Goal: Communication & Community: Answer question/provide support

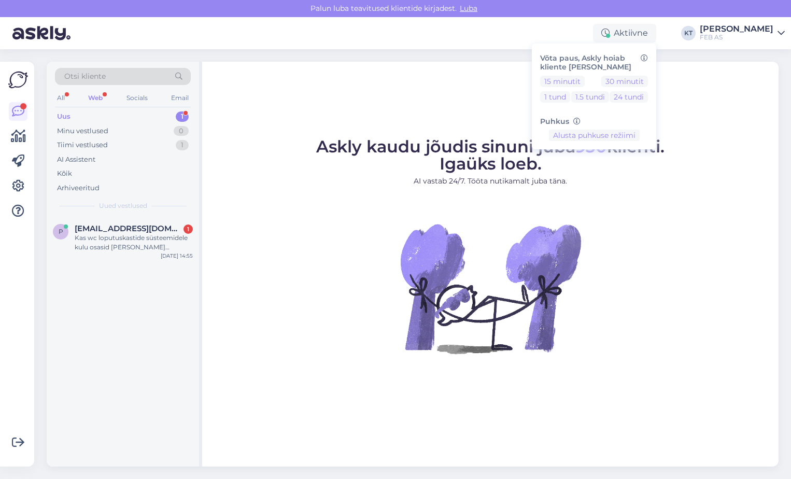
click at [115, 108] on div "Otsi kliente All Web Socials Email Uus 1 Minu vestlused 0 Tiimi vestlused 1 AI …" at bounding box center [123, 139] width 152 height 155
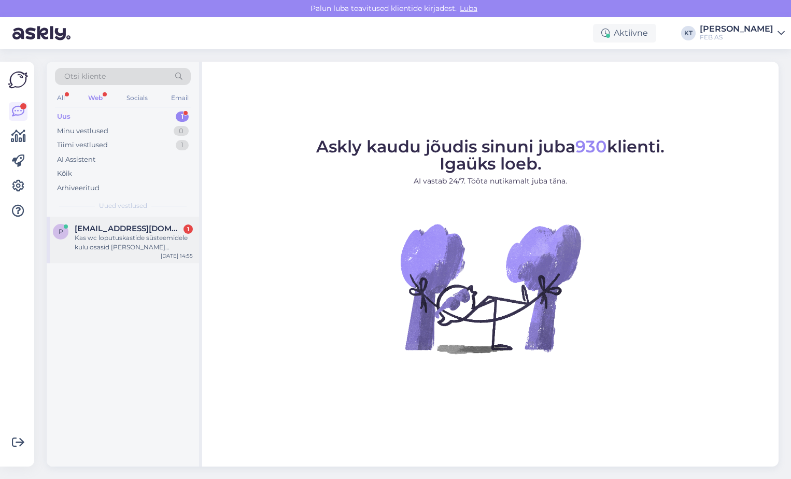
click at [133, 227] on span "[EMAIL_ADDRESS][DOMAIN_NAME]" at bounding box center [129, 228] width 108 height 9
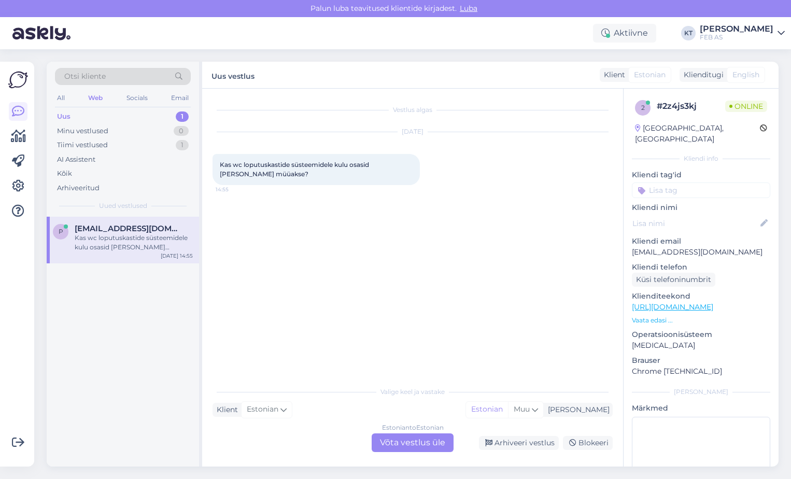
click at [416, 439] on div "Estonian to Estonian Võta vestlus üle" at bounding box center [413, 443] width 82 height 19
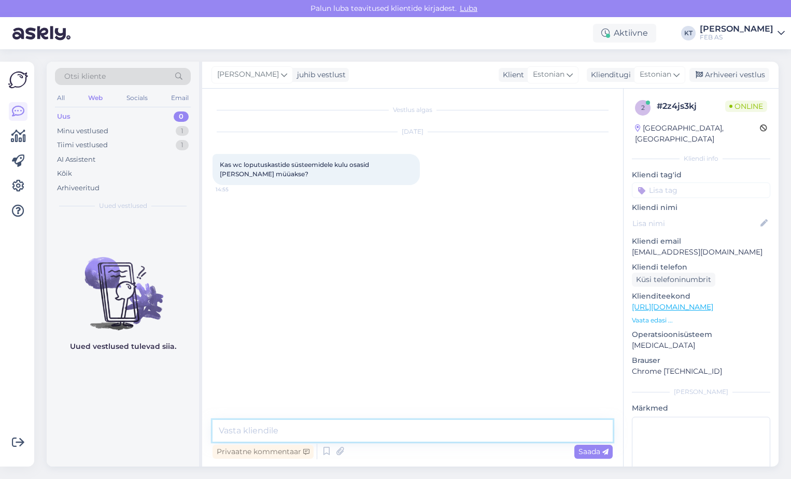
click at [415, 427] on textarea at bounding box center [413, 431] width 400 height 22
type textarea "Tere! Müüme loputuskasti varuosi samuti. Millisele wc-poti lopuskastile Te varu…"
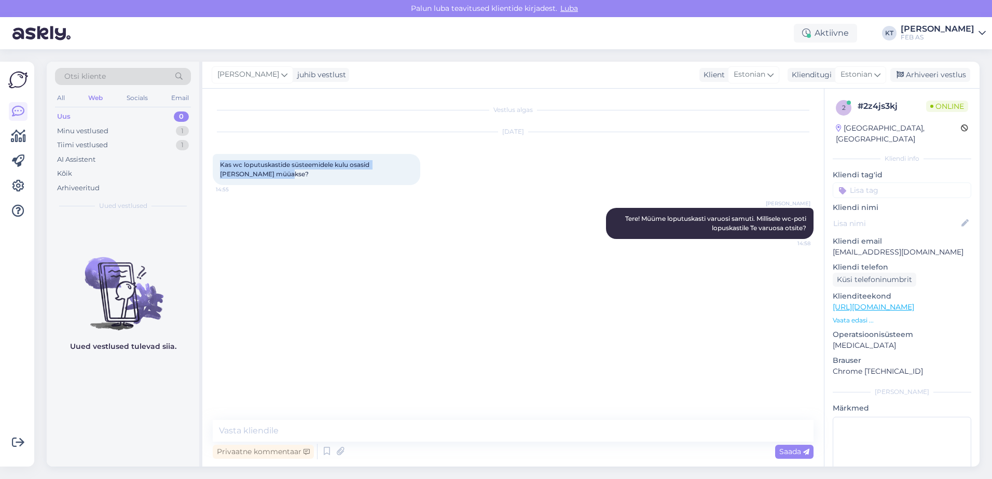
drag, startPoint x: 255, startPoint y: 171, endPoint x: 219, endPoint y: 164, distance: 36.4
click at [219, 164] on div "Kas wc loputuskastide süsteemidele kulu osasid [PERSON_NAME] müüakse? 14:55" at bounding box center [316, 169] width 207 height 31
copy span "Kas wc loputuskastide süsteemidele kulu osasid [PERSON_NAME] müüakse?"
click at [421, 299] on div "Vestlus algas [DATE] Kas wc loputuskastide süsteemidele kulu osasid [PERSON_NAM…" at bounding box center [518, 255] width 610 height 312
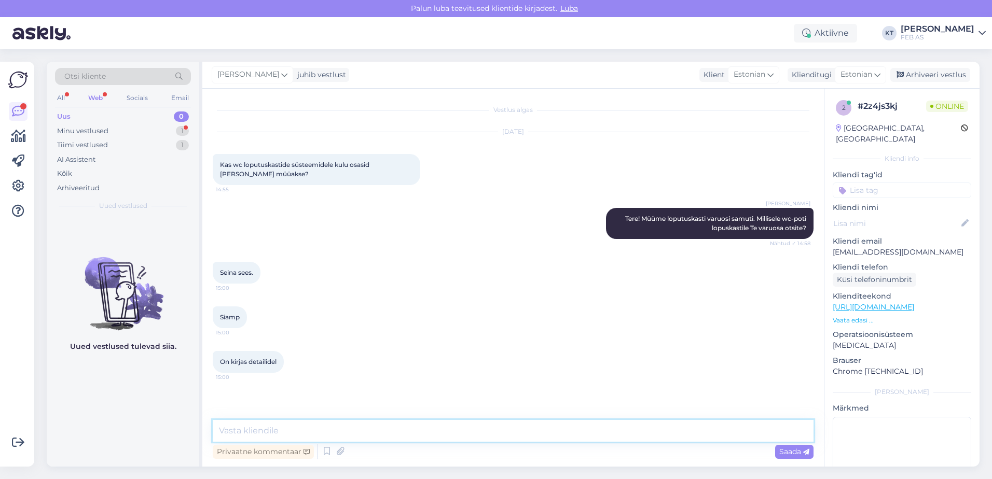
click at [252, 433] on textarea at bounding box center [513, 431] width 601 height 22
drag, startPoint x: 241, startPoint y: 318, endPoint x: 216, endPoint y: 319, distance: 24.9
click at [216, 319] on div "Siamp 15:00" at bounding box center [230, 318] width 34 height 22
copy span "Siamp"
click at [413, 354] on div "On kirjas detailidel 15:00" at bounding box center [513, 362] width 601 height 45
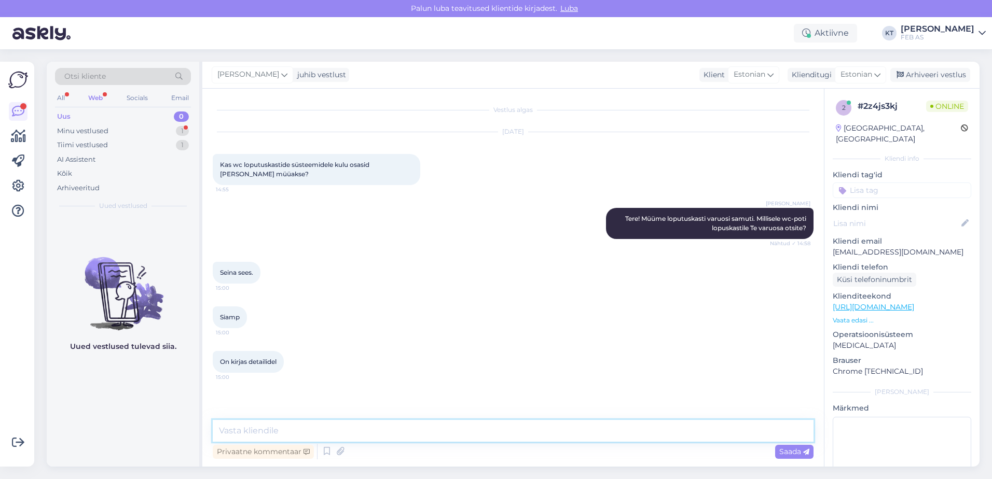
click at [326, 428] on textarea at bounding box center [513, 431] width 601 height 22
click at [336, 432] on textarea at bounding box center [513, 431] width 601 height 22
click at [336, 425] on textarea at bounding box center [513, 431] width 601 height 22
click at [318, 434] on textarea at bounding box center [513, 431] width 601 height 22
click at [358, 429] on textarea "Kas oskate öelda, mis [PERSON_NAME] Teil" at bounding box center [513, 431] width 601 height 22
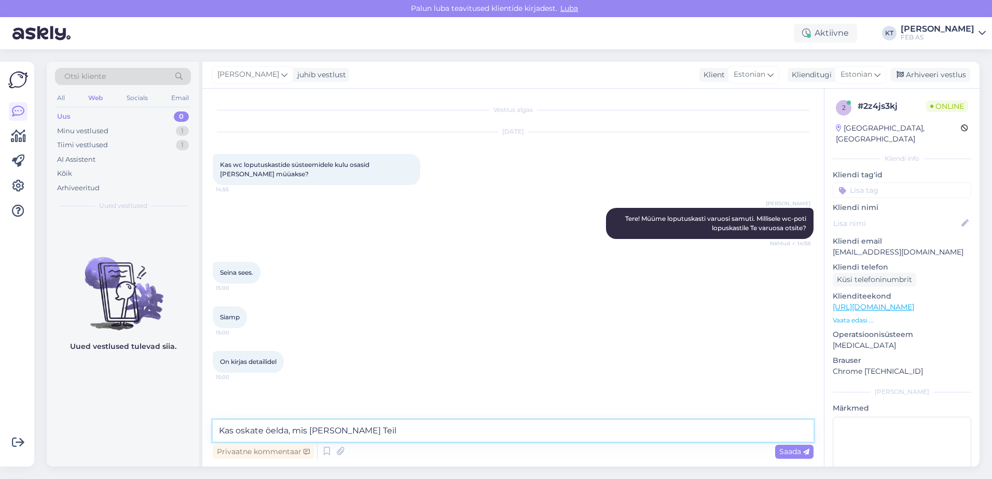
drag, startPoint x: 368, startPoint y: 430, endPoint x: 183, endPoint y: 432, distance: 185.2
click at [183, 432] on div "Otsi kliente All Web Socials Email Uus 0 Minu vestlused 1 Tiimi vestlused 1 AI …" at bounding box center [513, 264] width 933 height 405
click at [311, 434] on textarea "Kas oskate öelda, mis [PERSON_NAME] Teil" at bounding box center [513, 431] width 601 height 22
click at [348, 434] on textarea "Kas oskate öelda, mis [PERSON_NAME] Teil" at bounding box center [513, 431] width 601 height 22
click at [354, 435] on textarea "Kas oskate öelda, mis [PERSON_NAME] Teil" at bounding box center [513, 431] width 601 height 22
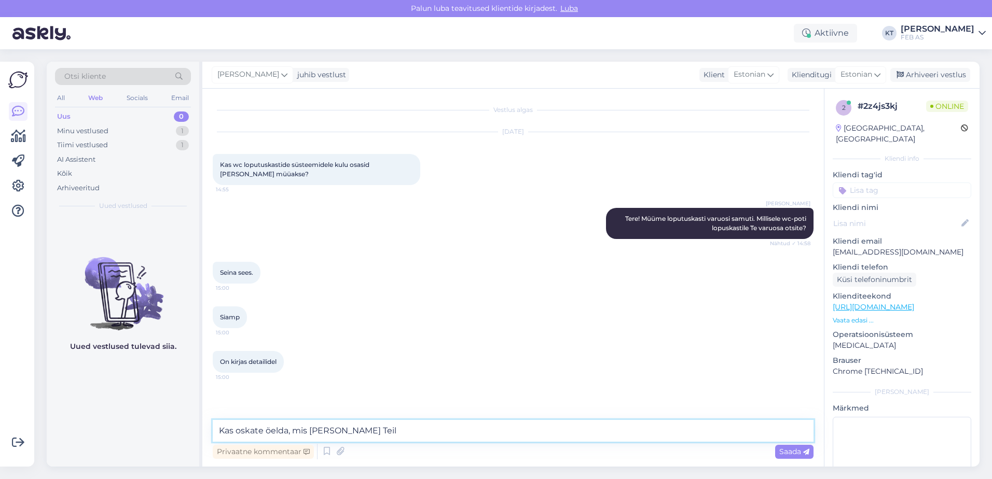
drag, startPoint x: 371, startPoint y: 433, endPoint x: 102, endPoint y: 435, distance: 269.2
click at [102, 435] on div "Otsi kliente All Web Socials Email Uus 0 Minu vestlused 1 Tiimi vestlused 1 AI …" at bounding box center [513, 264] width 933 height 405
click at [364, 431] on textarea "Kas oskate öelda, mis [PERSON_NAME] Teil" at bounding box center [513, 431] width 601 height 22
drag, startPoint x: 352, startPoint y: 429, endPoint x: 336, endPoint y: 430, distance: 16.6
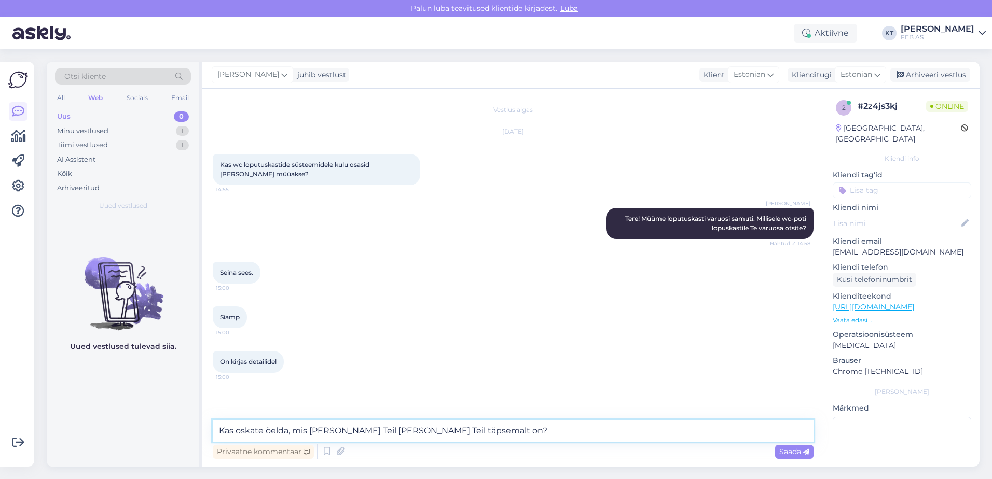
click at [336, 430] on textarea "Kas oskate öelda, mis [PERSON_NAME] Teil [PERSON_NAME] Teil täpsemalt on?" at bounding box center [513, 431] width 601 height 22
click at [372, 428] on textarea "Kas oskate öelda, mis [PERSON_NAME] Teil täpsemalt on?" at bounding box center [513, 431] width 601 height 22
type textarea "Kas oskate öelda, mis [PERSON_NAME] Teil täpsemalt on?"
click at [786, 452] on span "Saada" at bounding box center [794, 451] width 30 height 9
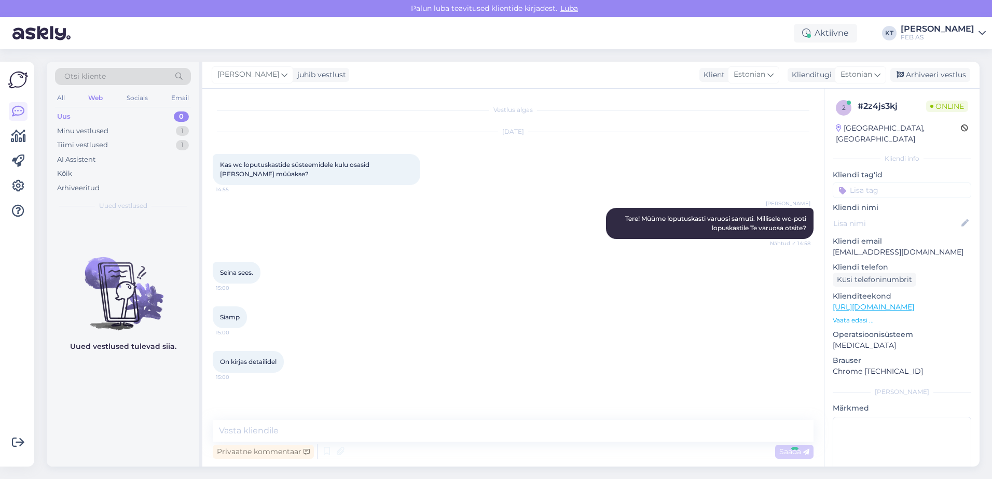
scroll to position [18, 0]
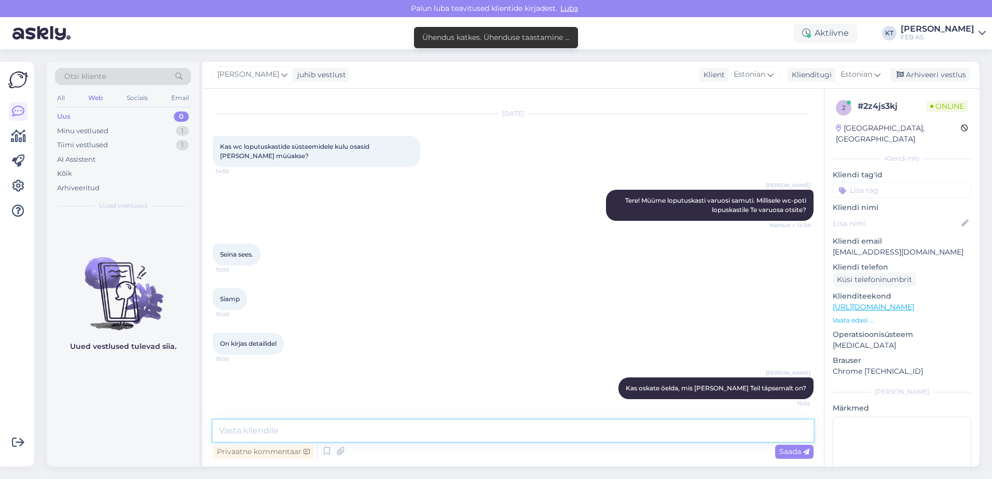
click at [367, 423] on textarea at bounding box center [513, 431] width 601 height 22
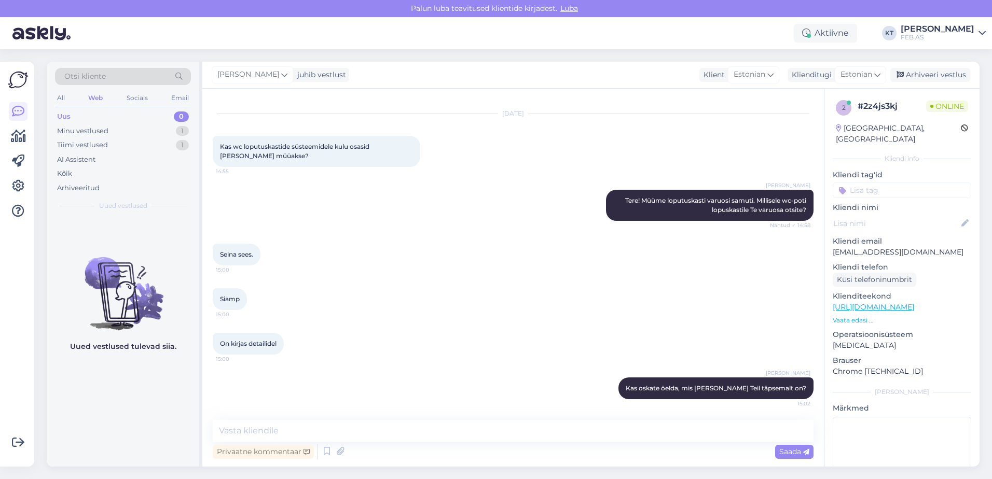
click at [575, 291] on div "Siamp 15:00" at bounding box center [513, 299] width 601 height 45
click at [508, 331] on div "On kirjas detailidel 15:00" at bounding box center [513, 344] width 601 height 45
click at [739, 301] on div "Siamp 15:00" at bounding box center [513, 299] width 601 height 45
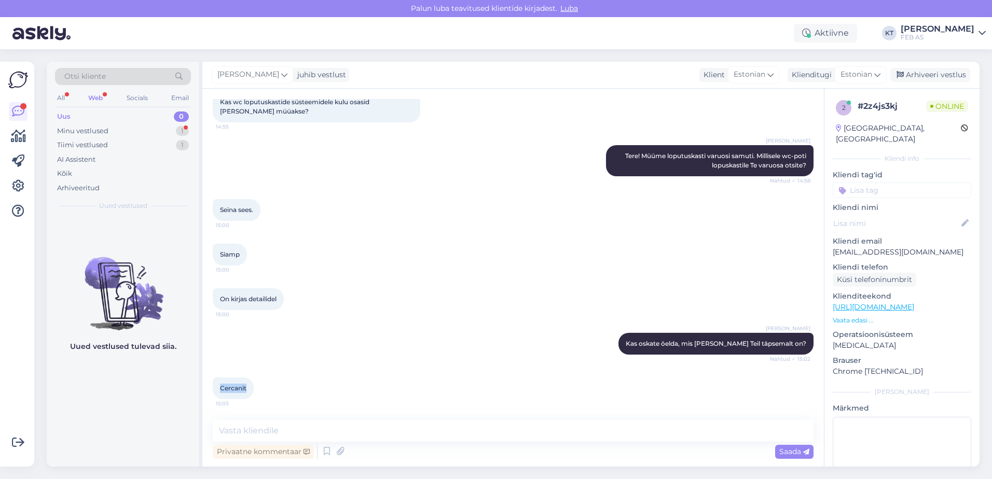
drag, startPoint x: 249, startPoint y: 385, endPoint x: 214, endPoint y: 388, distance: 36.0
click at [214, 388] on div "Cercanit 15:03" at bounding box center [233, 389] width 41 height 22
copy span "Cercanit"
click at [257, 391] on div at bounding box center [258, 389] width 9 height 22
drag, startPoint x: 245, startPoint y: 388, endPoint x: 218, endPoint y: 387, distance: 27.5
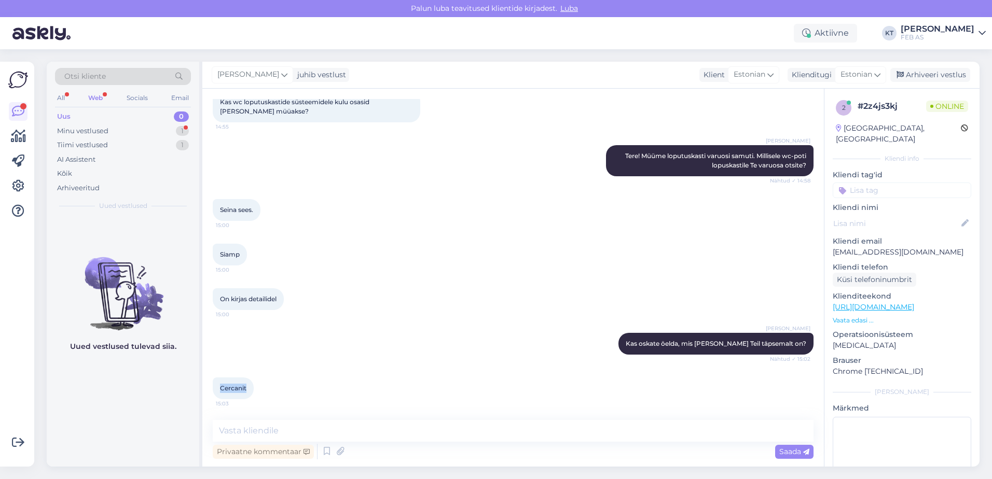
click at [218, 387] on div "Cercanit 15:03" at bounding box center [233, 389] width 41 height 22
copy span "Cercanit"
click at [74, 188] on div "Arhiveeritud" at bounding box center [78, 188] width 43 height 10
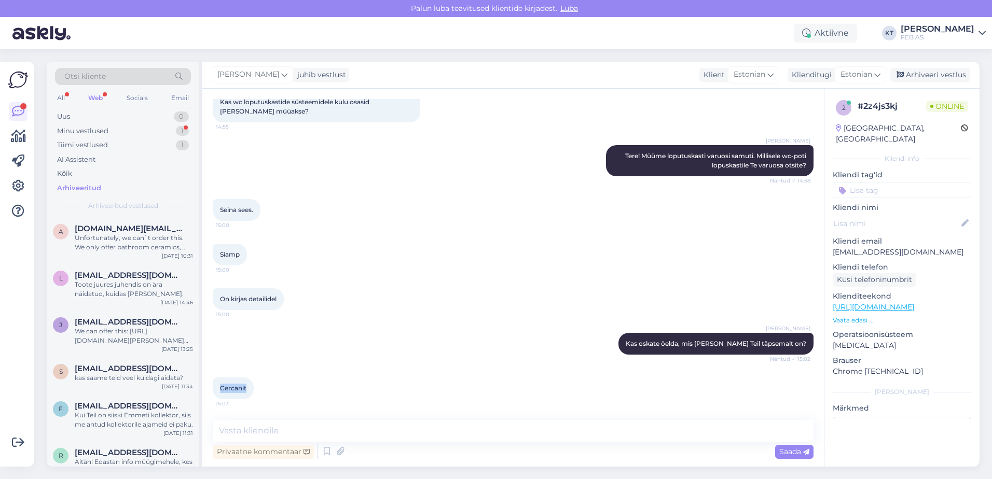
click at [97, 73] on span "Otsi kliente" at bounding box center [84, 76] width 41 height 11
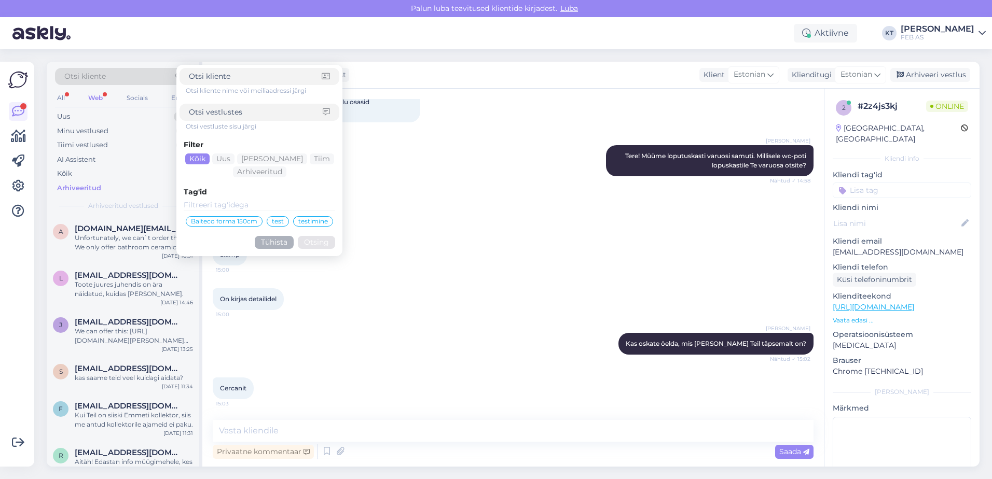
click at [213, 106] on div at bounding box center [259, 112] width 160 height 17
click at [213, 108] on input at bounding box center [256, 112] width 134 height 11
paste input "Cercanit"
type input "Cercanit"
click at [309, 241] on button "Otsing" at bounding box center [316, 242] width 37 height 13
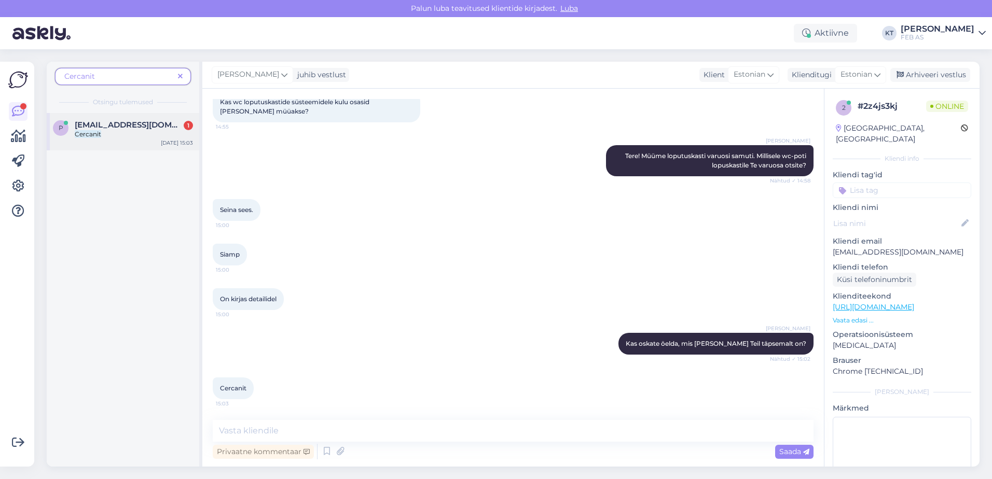
click at [102, 128] on span "[EMAIL_ADDRESS][DOMAIN_NAME]" at bounding box center [129, 124] width 108 height 9
click at [263, 427] on textarea at bounding box center [513, 431] width 601 height 22
type textarea "Kahjuks me ei paku"
drag, startPoint x: 248, startPoint y: 390, endPoint x: 223, endPoint y: 387, distance: 25.0
click at [223, 387] on div "Cercanit 15:03" at bounding box center [233, 389] width 41 height 22
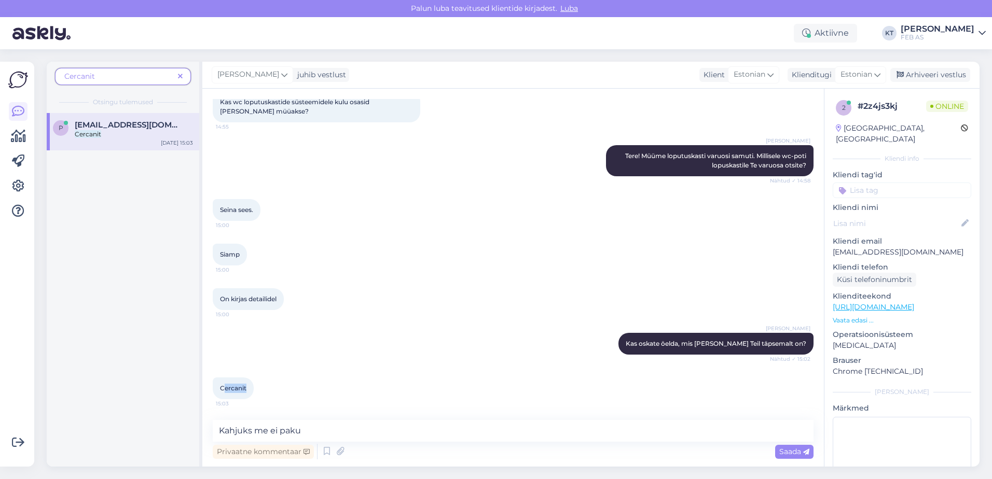
copy span "ercanit"
click at [100, 73] on span "Cercanit" at bounding box center [118, 76] width 109 height 11
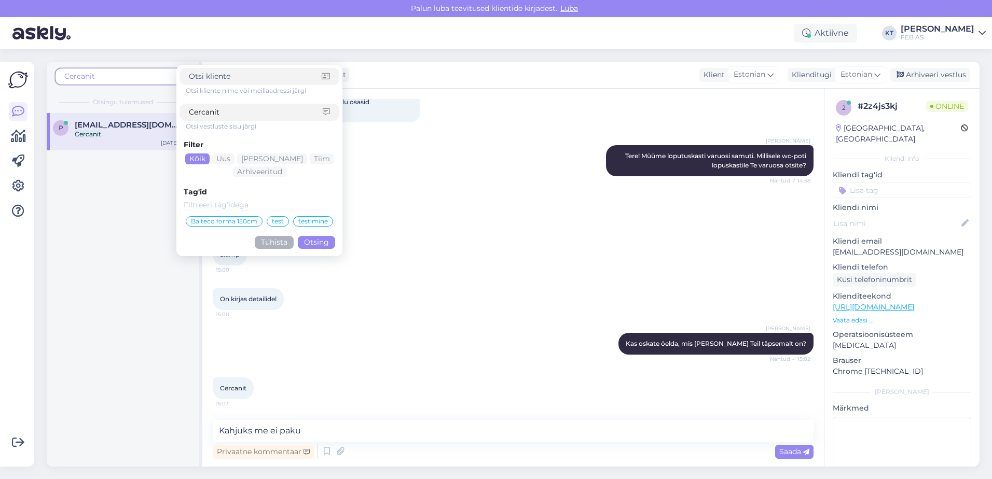
drag, startPoint x: 120, startPoint y: 76, endPoint x: 48, endPoint y: 76, distance: 72.6
click at [48, 76] on div "Cercanit Otsi kliente nime või meiliaadressi järgi Cercanit Otsi vestluste sisu…" at bounding box center [123, 87] width 152 height 51
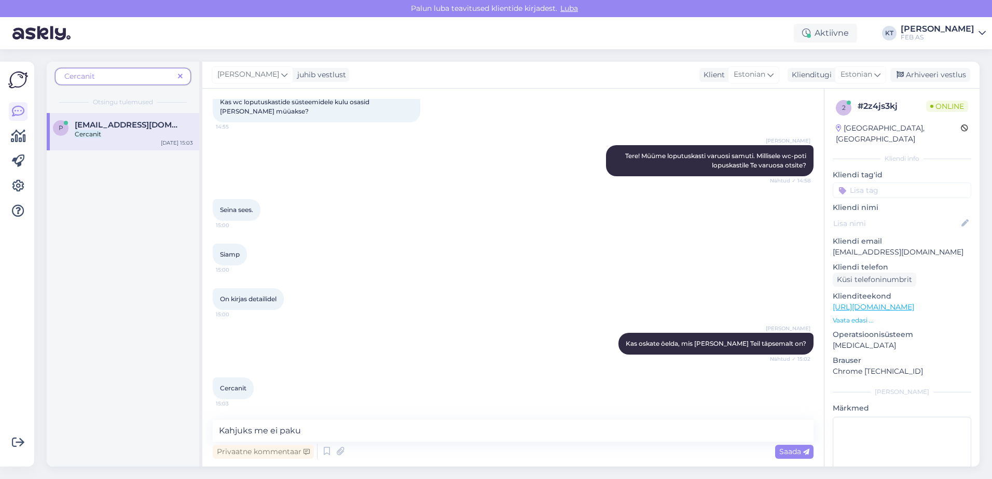
click at [99, 79] on span "Cercanit" at bounding box center [118, 76] width 109 height 11
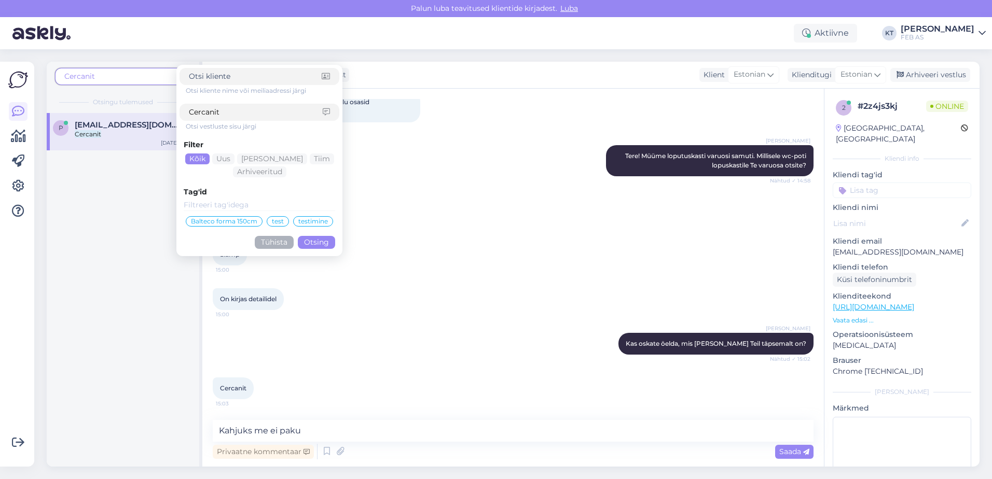
click at [82, 79] on span "Cercanit" at bounding box center [79, 76] width 31 height 9
click at [205, 110] on input "Cercanit" at bounding box center [256, 112] width 134 height 11
type input "Cersanit"
click button "Otsing" at bounding box center [316, 242] width 37 height 13
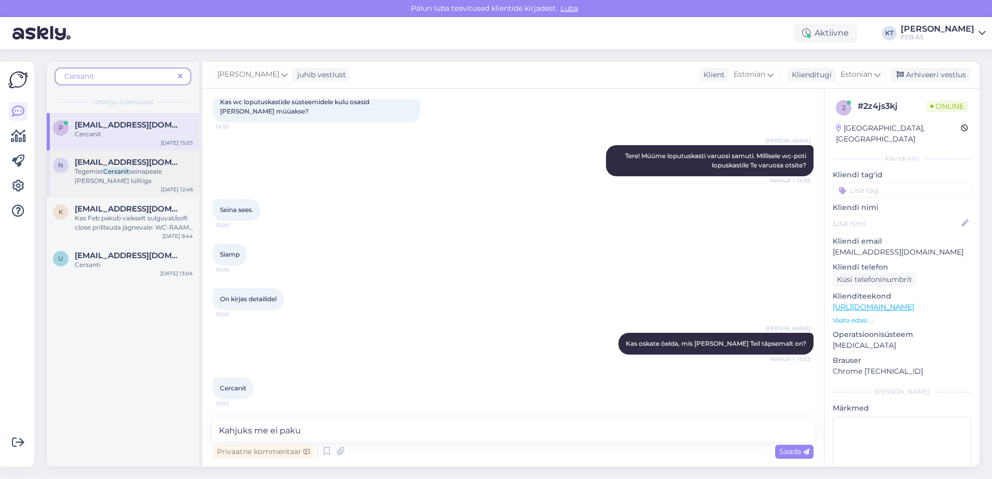
click at [146, 174] on span "seinapeale [PERSON_NAME] lülitiga" at bounding box center [118, 176] width 87 height 17
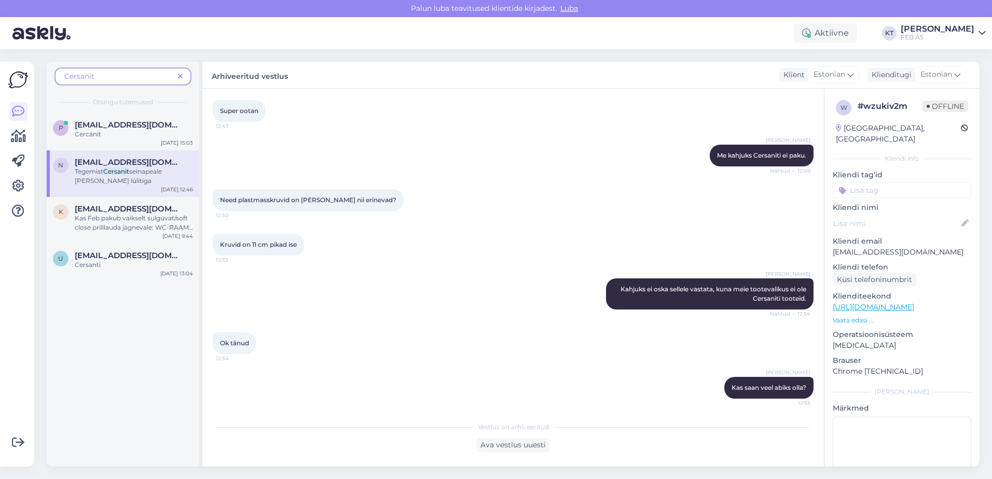
scroll to position [512, 0]
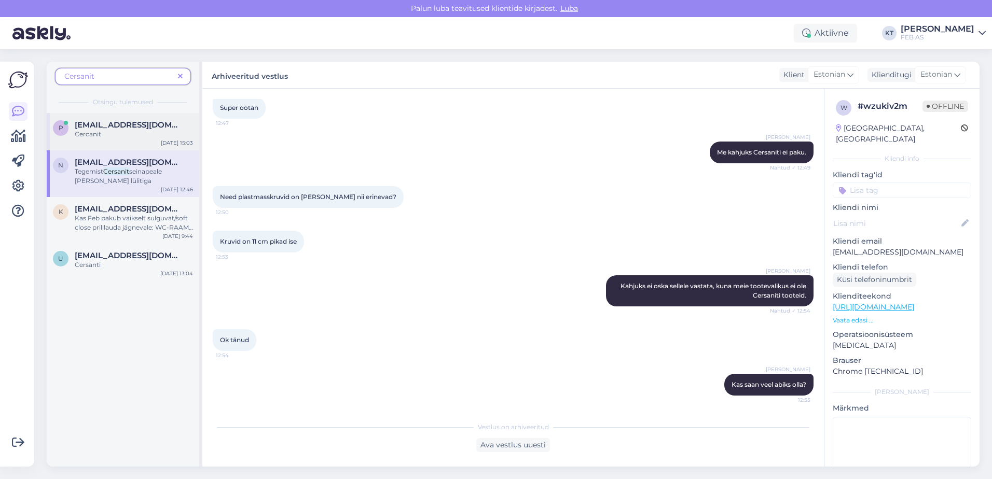
click at [82, 124] on span "[EMAIL_ADDRESS][DOMAIN_NAME]" at bounding box center [129, 124] width 108 height 9
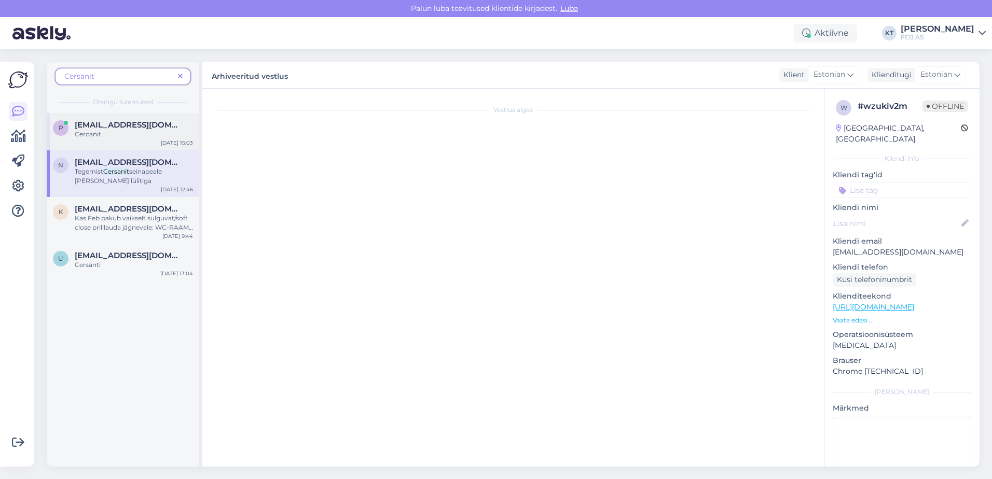
scroll to position [63, 0]
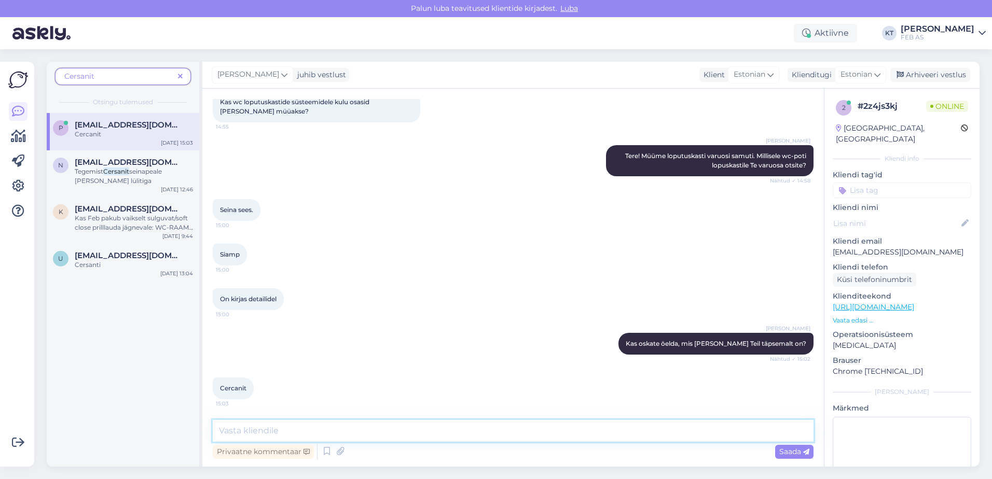
click at [259, 430] on textarea at bounding box center [513, 431] width 601 height 22
click at [475, 425] on textarea "Kahjuks meie tootevalikus ei ole Vercanit wc-potti ning" at bounding box center [513, 431] width 601 height 22
drag, startPoint x: 462, startPoint y: 431, endPoint x: 430, endPoint y: 425, distance: 32.2
click at [427, 426] on textarea "Kahjuks meie tootevalikus ei ole Vercanit wc-potti ning" at bounding box center [513, 431] width 601 height 22
click at [459, 425] on textarea "Kahjuks meie tootevalikus ei ole Vercanit wc-potti ning" at bounding box center [513, 431] width 601 height 22
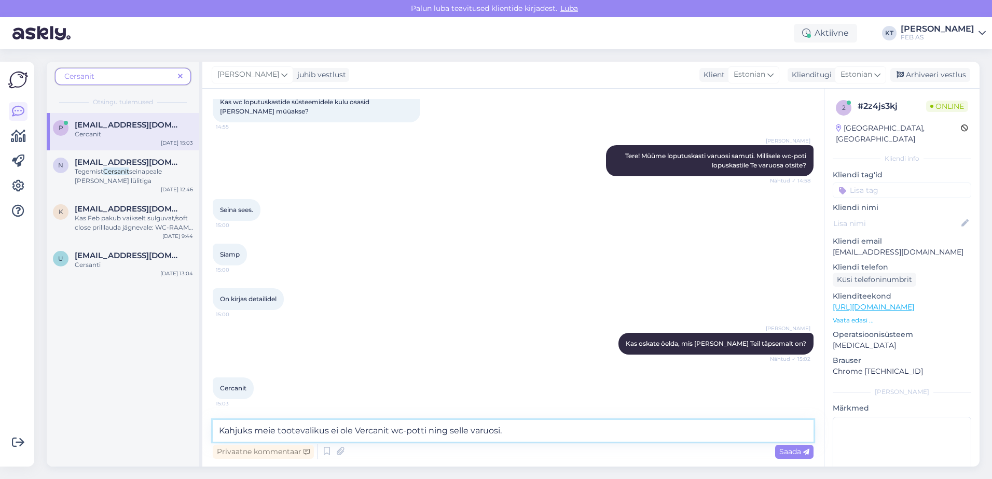
type textarea "Kahjuks meie tootevalikus ei ole Vercanit wc-potti ning selle varuosi."
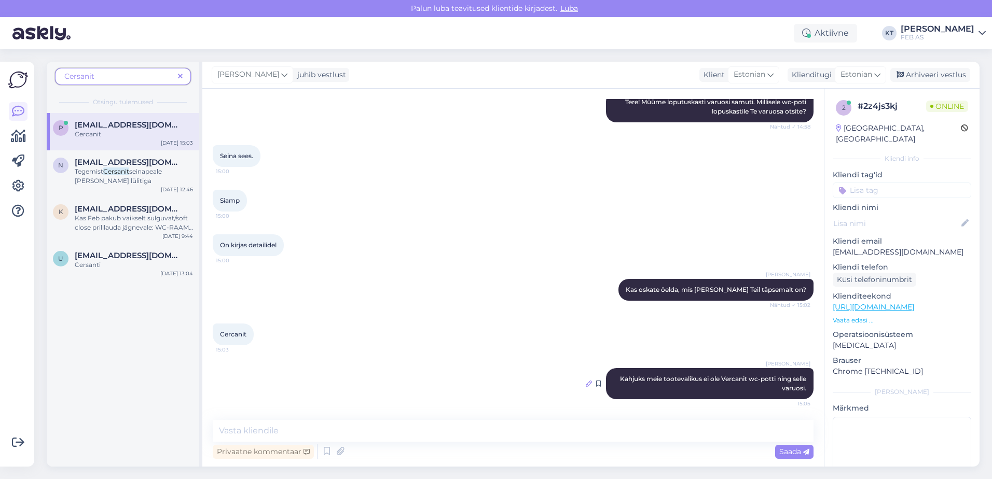
click at [586, 383] on icon at bounding box center [589, 384] width 6 height 6
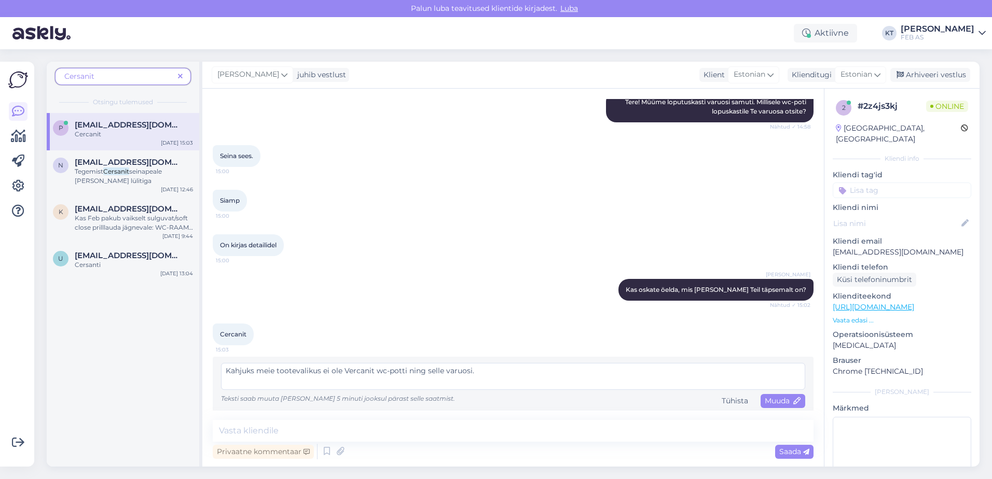
click at [350, 370] on textarea "Kahjuks meie tootevalikus ei ole Vercanit wc-potti ning selle varuosi." at bounding box center [513, 376] width 584 height 27
type textarea "Kahjuks meie tootevalikus ei ole Cercanit wc-potti ning selle varuosi."
click at [765, 397] on span "Muuda" at bounding box center [783, 400] width 36 height 9
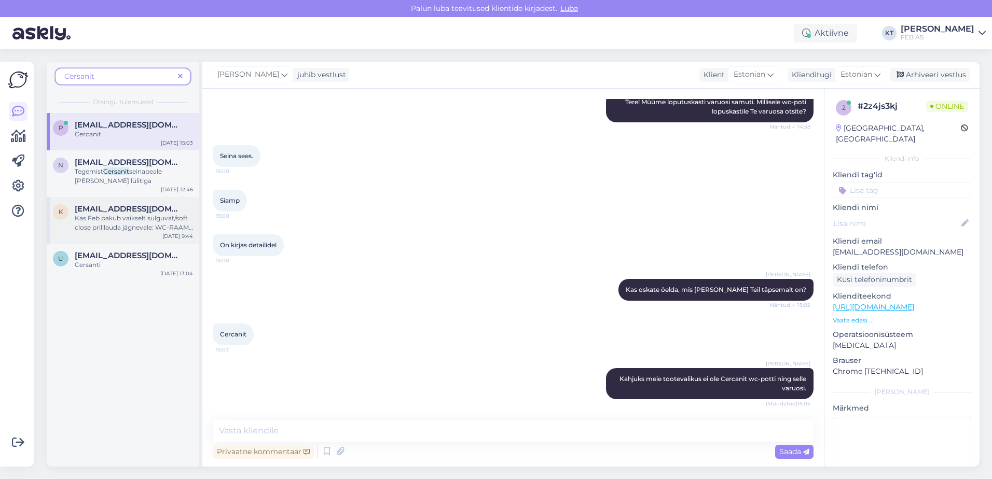
click at [102, 229] on span "Kas Feb pakub vaikselt sulguvat/soft close prilllauda jägnevale: WC-RAAM SEINAP…" at bounding box center [134, 227] width 118 height 26
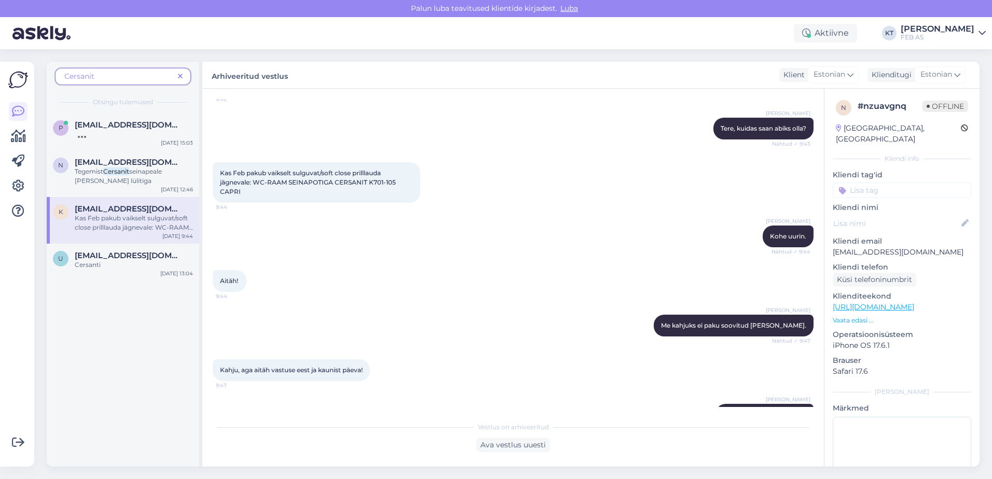
scroll to position [156, 0]
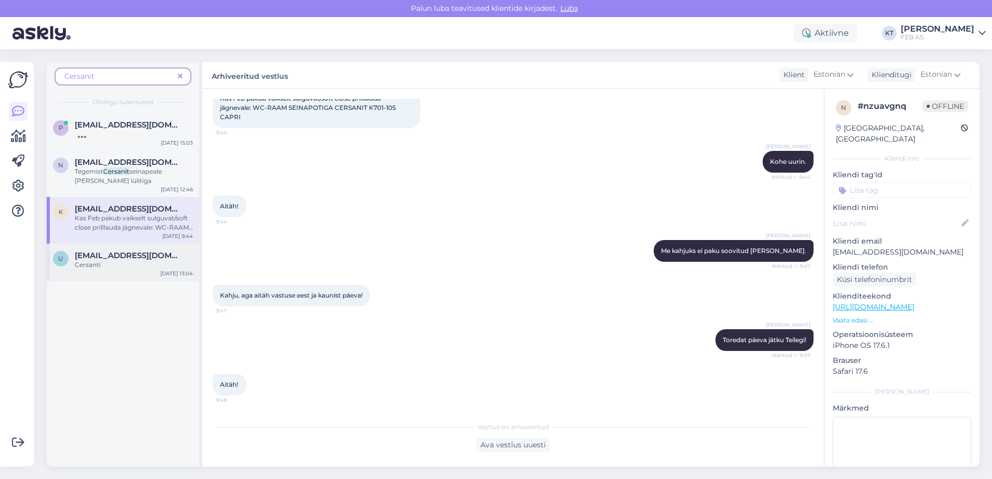
click at [121, 254] on span "[EMAIL_ADDRESS][DOMAIN_NAME]" at bounding box center [129, 255] width 108 height 9
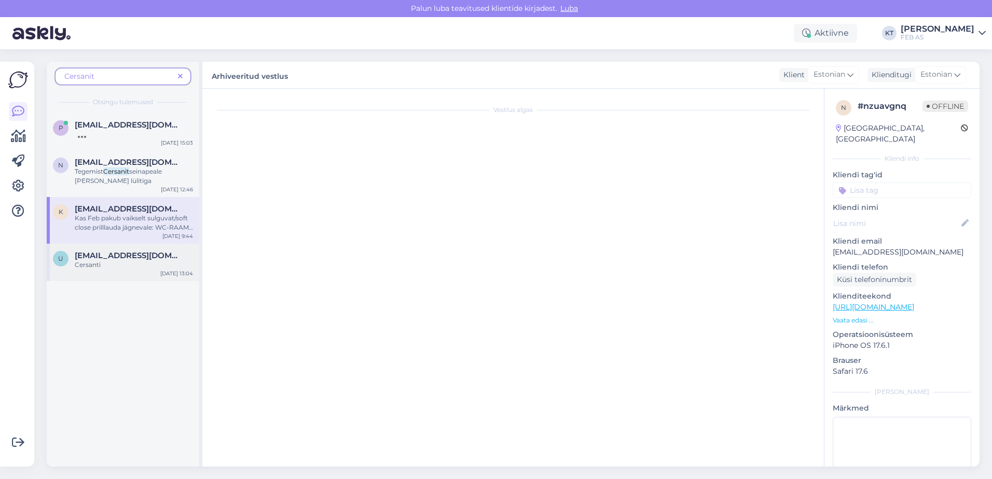
scroll to position [137, 0]
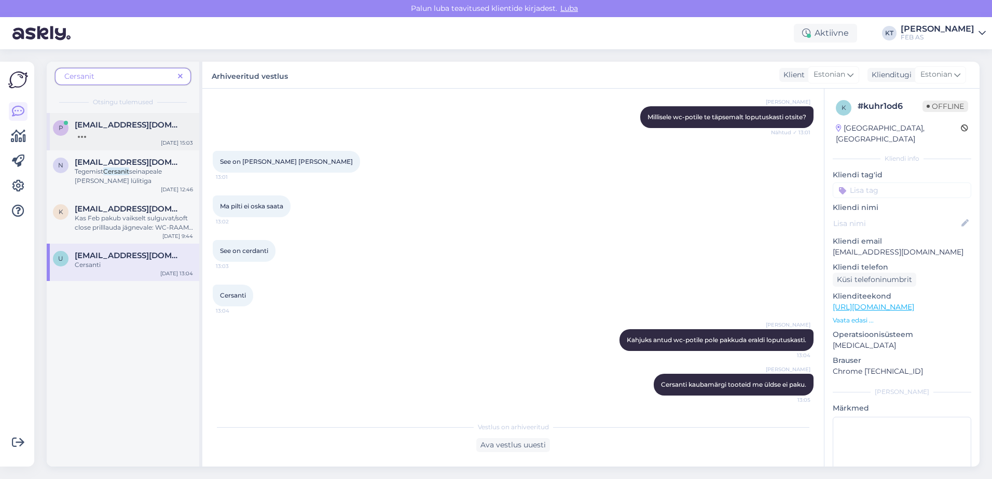
click at [124, 138] on div at bounding box center [134, 134] width 118 height 9
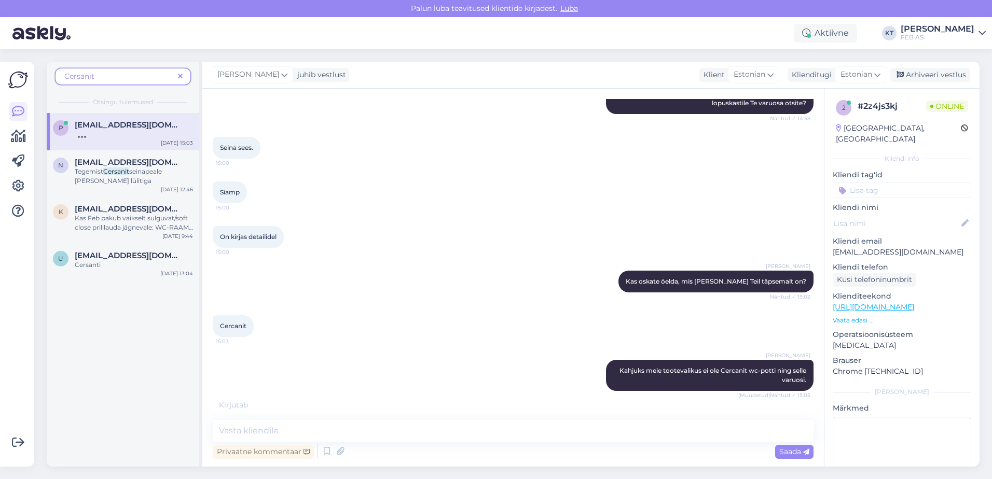
scroll to position [128, 0]
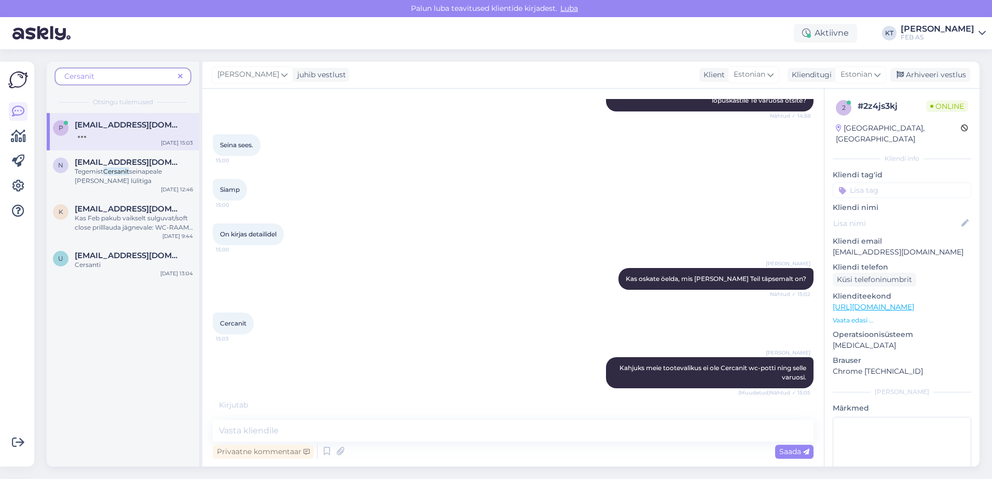
click at [465, 274] on div "[PERSON_NAME] Kas oskate öelda, mis [PERSON_NAME] Teil täpsemalt on? Nähtud ✓ 1…" at bounding box center [513, 279] width 601 height 45
click at [376, 274] on div "[PERSON_NAME] Kas oskate öelda, mis [PERSON_NAME] Teil täpsemalt on? Nähtud ✓ 1…" at bounding box center [513, 279] width 601 height 45
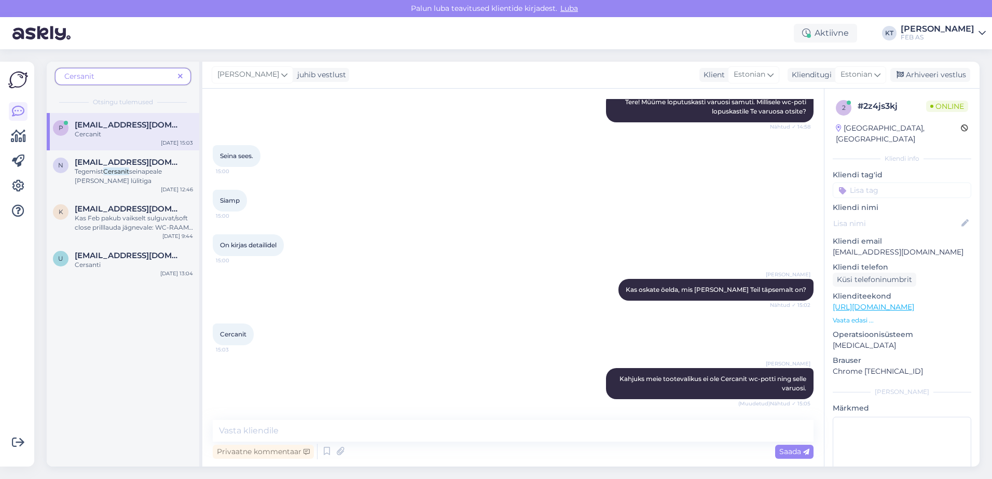
click at [376, 274] on div "[PERSON_NAME] Kas oskate öelda, mis [PERSON_NAME] Teil täpsemalt on? Nähtud ✓ 1…" at bounding box center [513, 290] width 601 height 45
click at [416, 330] on div "Cercanit 15:03" at bounding box center [513, 334] width 601 height 45
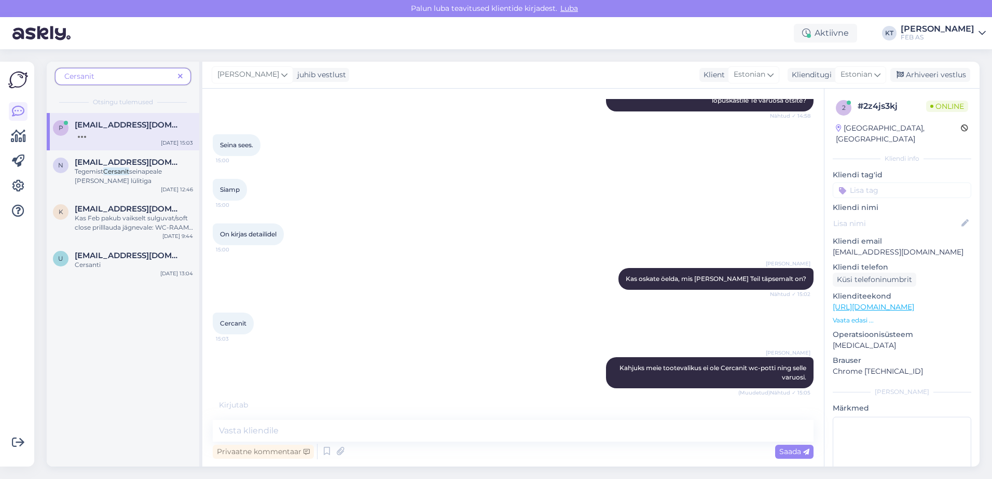
scroll to position [161, 0]
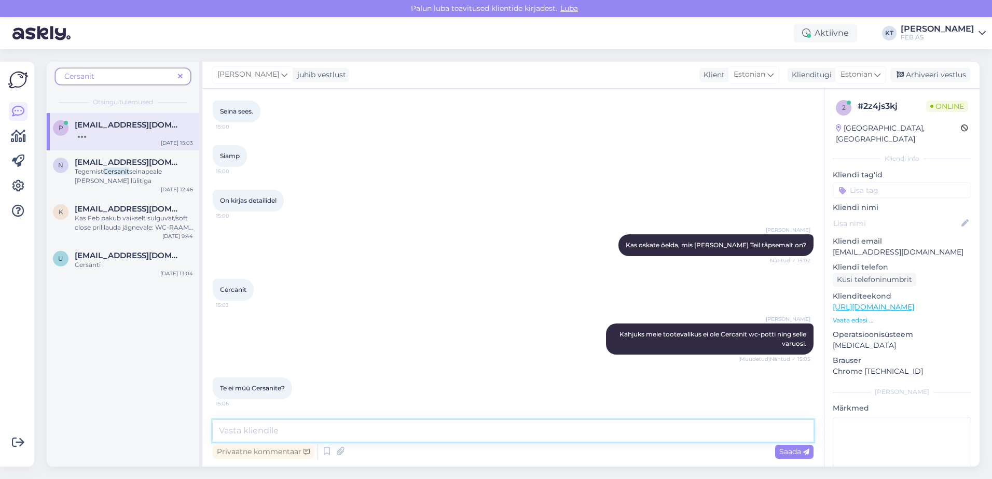
click at [297, 435] on textarea at bounding box center [513, 431] width 601 height 22
drag, startPoint x: 280, startPoint y: 390, endPoint x: 254, endPoint y: 390, distance: 25.9
click at [254, 390] on span "Te ei müü Cersanite?" at bounding box center [252, 388] width 65 height 8
copy span "Cersanit"
click at [562, 428] on textarea at bounding box center [513, 431] width 601 height 22
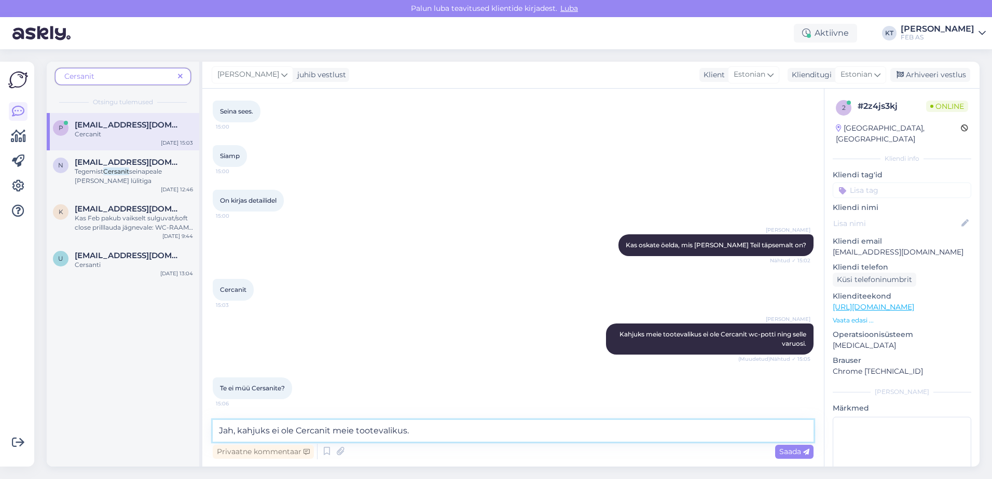
type textarea "Jah, kahjuks ei ole Cercanit meie tootevalikus."
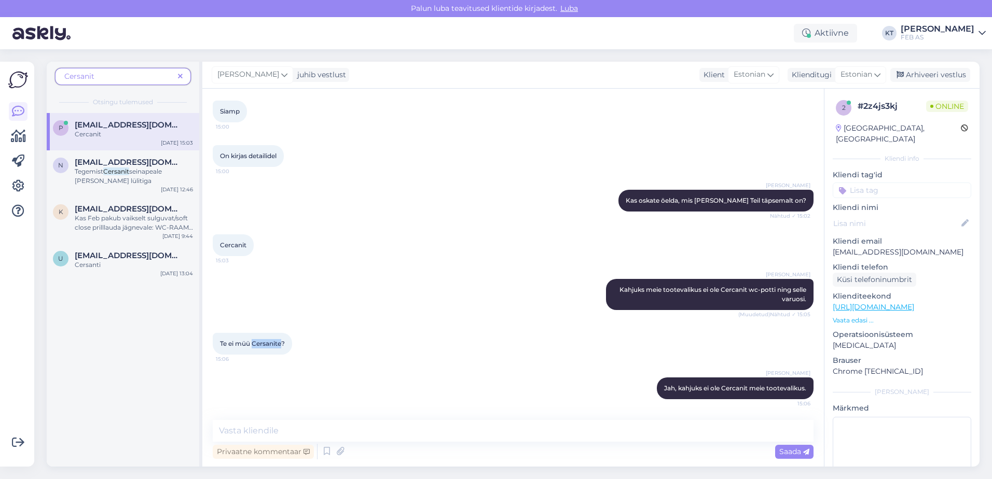
drag, startPoint x: 281, startPoint y: 343, endPoint x: 253, endPoint y: 348, distance: 28.4
click at [253, 348] on div "Te ei müü Cersanite? 15:06" at bounding box center [252, 344] width 79 height 22
copy span "Cersanite"
click at [554, 360] on div "Te ei müü Cersanite? 15:06" at bounding box center [513, 344] width 601 height 45
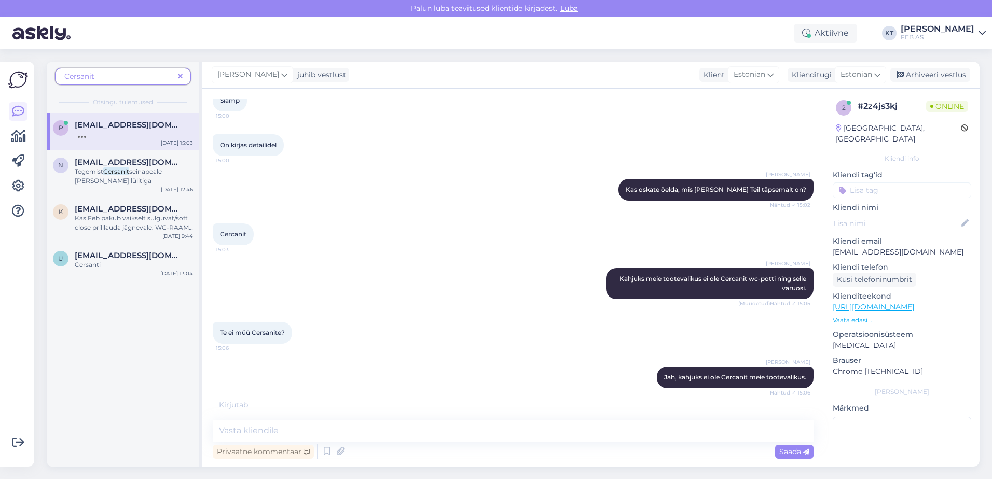
click at [420, 302] on div "[PERSON_NAME] meie tootevalikus ei ole Cercanit wc-potti ning selle varuosi. (M…" at bounding box center [513, 284] width 601 height 54
click at [401, 388] on div "[PERSON_NAME], kahjuks ei ole Cercanit meie tootevalikus. Nähtud ✓ 15:06" at bounding box center [513, 377] width 601 height 45
click at [371, 426] on textarea at bounding box center [513, 431] width 601 height 22
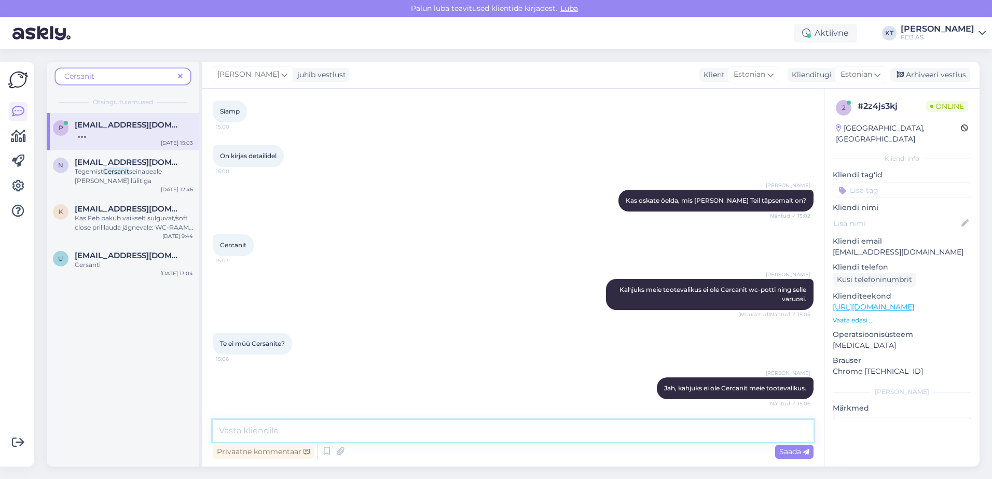
scroll to position [206, 0]
click at [355, 376] on div "[PERSON_NAME], kahjuks ei ole Cercanit meie tootevalikus. Nähtud ✓ 15:06" at bounding box center [513, 388] width 601 height 45
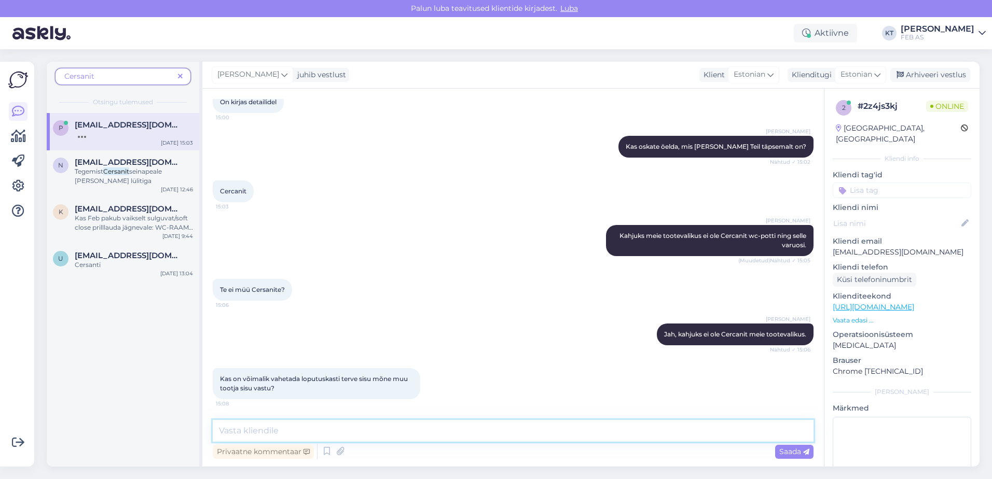
click at [370, 421] on textarea at bounding box center [513, 431] width 601 height 22
click at [234, 429] on textarea "Igal tootja loputuskasti käivad kindlad sisud. Kahjuks ei saa me garateerida, et" at bounding box center [513, 431] width 601 height 22
drag, startPoint x: 551, startPoint y: 431, endPoint x: 12, endPoint y: 415, distance: 539.1
click at [12, 415] on div "Võimalused Veendu, et Askly loob sulle väärtust. Sulge Ühenda FB ja IG sõnumid …" at bounding box center [496, 264] width 992 height 430
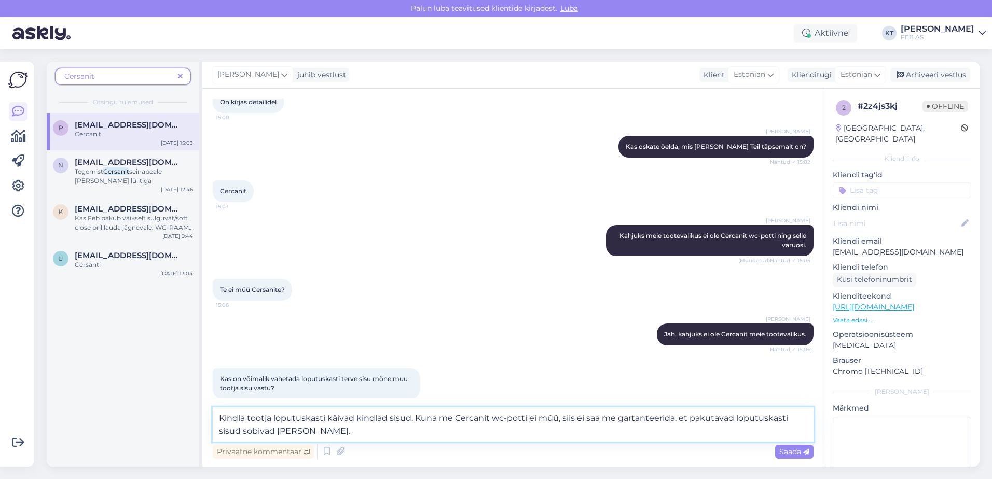
drag, startPoint x: 277, startPoint y: 420, endPoint x: 204, endPoint y: 420, distance: 73.1
click at [204, 420] on div "Vestlus algas [DATE] Kas wc loputuskastide süsteemidele kulu osasid [PERSON_NAM…" at bounding box center [512, 278] width 621 height 378
click at [334, 415] on textarea "Loputuskasti käivad kindlad sisud. Kuna me Cercanit wc-potti ei müü, siis ei sa…" at bounding box center [513, 425] width 601 height 34
drag, startPoint x: 381, startPoint y: 417, endPoint x: 212, endPoint y: 412, distance: 168.6
click at [212, 413] on div "Vestlus algas [DATE] Kas wc loputuskastide süsteemidele kulu osasid [PERSON_NAM…" at bounding box center [512, 278] width 621 height 378
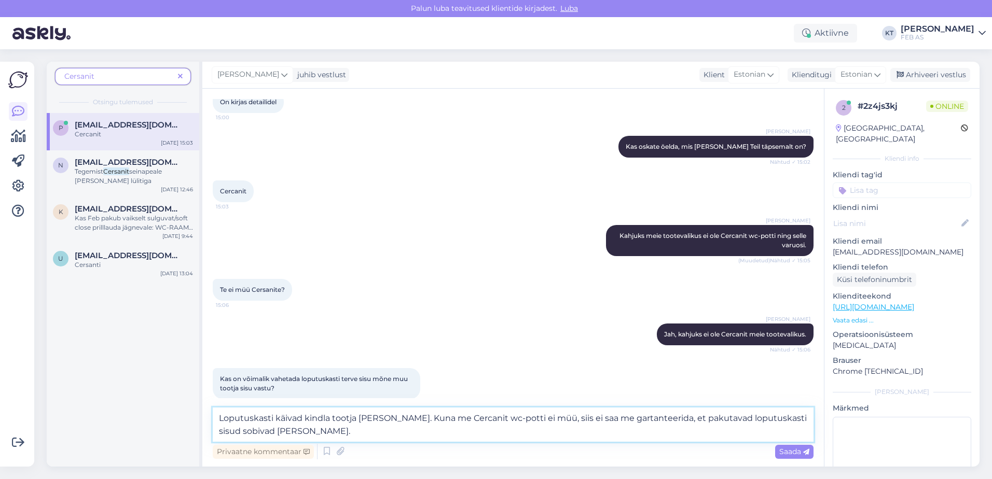
click at [375, 422] on textarea "Loputuskasti käivad kindla tootja [PERSON_NAME]. Kuna me Cercanit wc-potti ei m…" at bounding box center [513, 425] width 601 height 34
drag, startPoint x: 380, startPoint y: 422, endPoint x: 232, endPoint y: 420, distance: 148.4
click at [232, 420] on textarea "Loputuskasti käivad kindla tootja [PERSON_NAME]. Kuna me Cercanit wc-potti ei m…" at bounding box center [513, 425] width 601 height 34
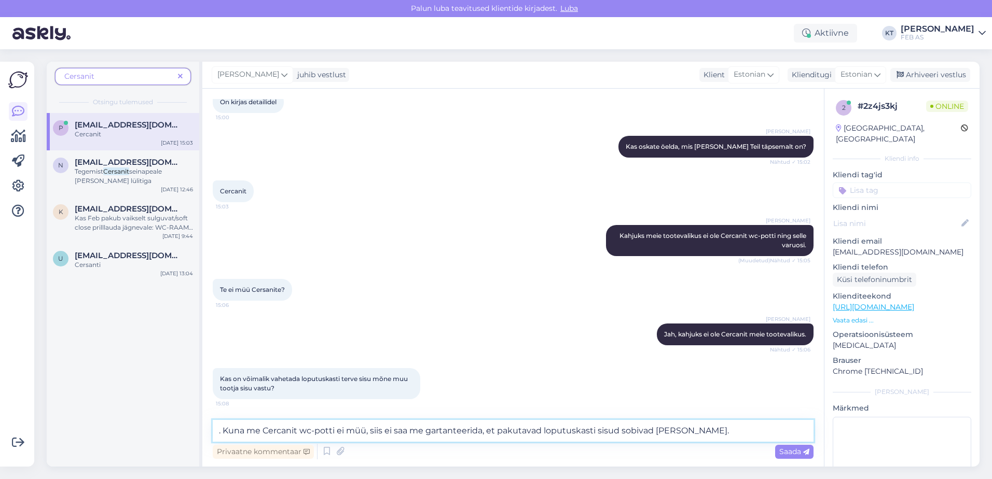
paste textarea "[PERSON_NAME] toimimiseks sobivad ainult sama tootja sisekomponendid"
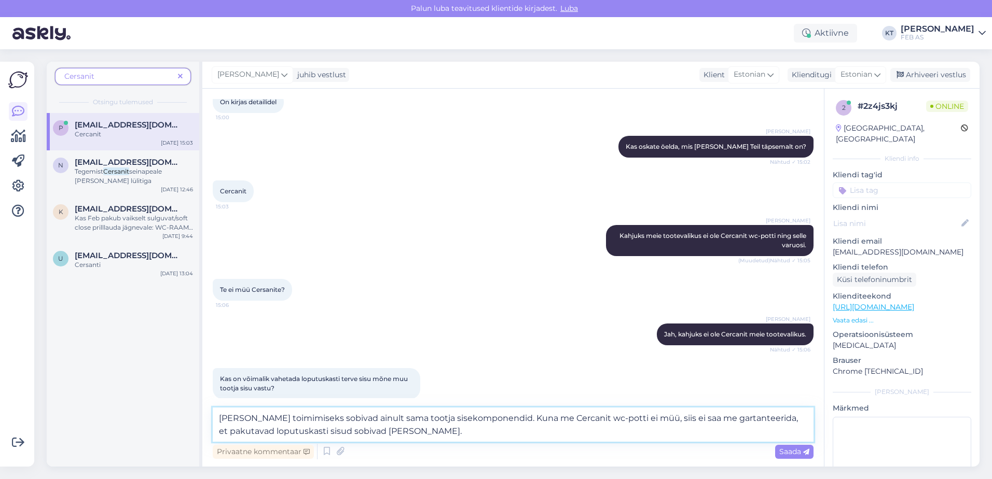
drag, startPoint x: 513, startPoint y: 422, endPoint x: 440, endPoint y: 423, distance: 73.1
click at [440, 423] on textarea "[PERSON_NAME] toimimiseks sobivad ainult sama tootja sisekomponendid. Kuna me C…" at bounding box center [513, 425] width 601 height 34
click at [518, 427] on textarea "[PERSON_NAME] toimimiseks sobivad ainult sama tootja kindlad varuosad. Kuna me …" at bounding box center [513, 425] width 601 height 34
click at [528, 441] on textarea "[PERSON_NAME] toimimiseks sobivad ainult sama tootja kindlad varuosad. Kuna me …" at bounding box center [513, 425] width 601 height 34
click at [501, 436] on textarea "[PERSON_NAME] toimimiseks sobivad ainult sama tootja kindlad varuosad. Kuna me …" at bounding box center [513, 425] width 601 height 34
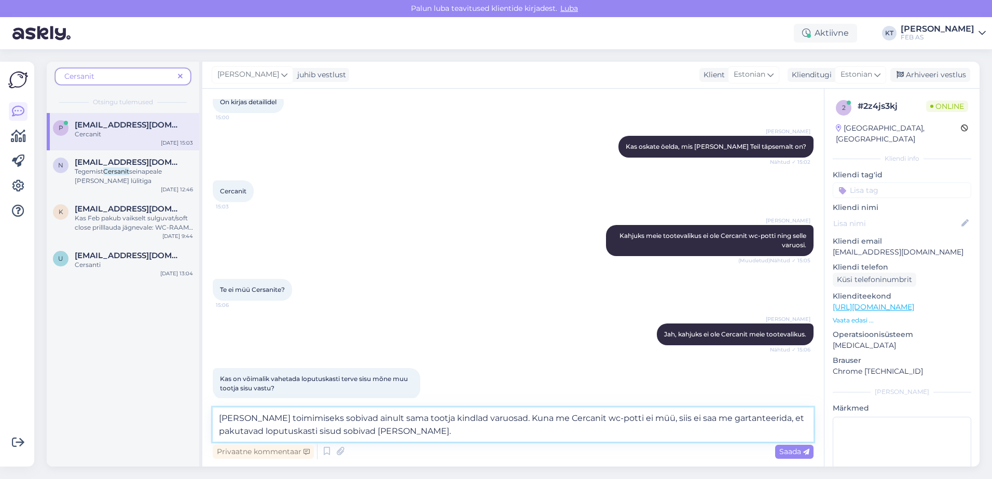
click at [506, 432] on textarea "[PERSON_NAME] toimimiseks sobivad ainult sama tootja kindlad varuosad. Kuna me …" at bounding box center [513, 425] width 601 height 34
drag, startPoint x: 629, startPoint y: 433, endPoint x: 678, endPoint y: 423, distance: 50.4
click at [678, 423] on textarea "[PERSON_NAME] toimimiseks sobivad ainult sama tootja kindlad varuosad. Kuna me …" at bounding box center [513, 425] width 601 height 34
type textarea "[PERSON_NAME] toimimiseks sobivad ainult sama tootja kindlad varuosad. Kuna me …"
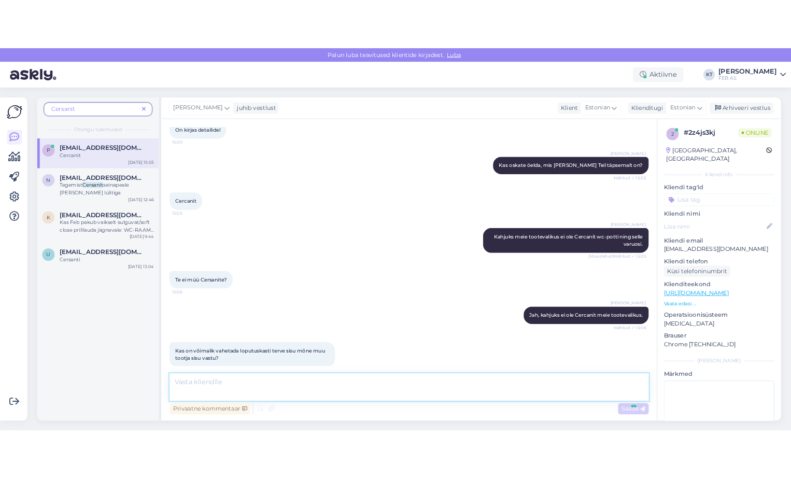
scroll to position [332, 0]
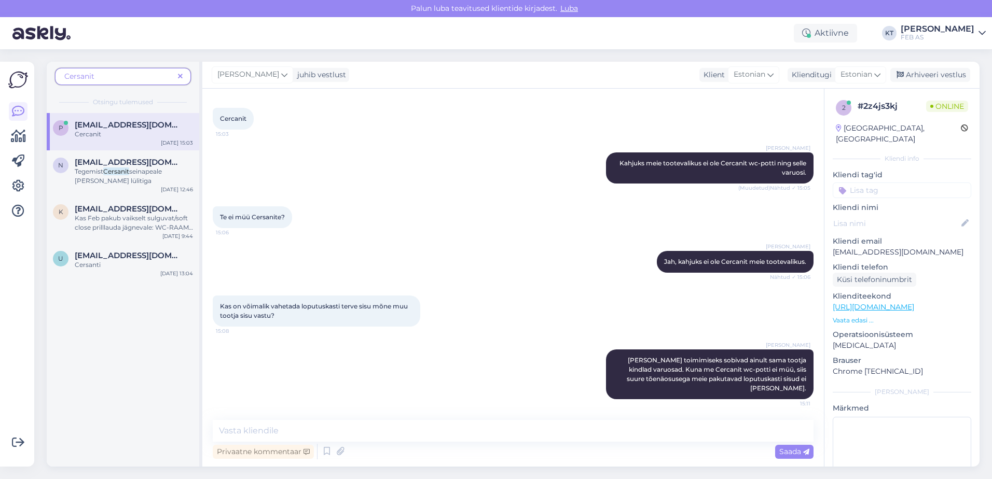
click at [553, 277] on div "[PERSON_NAME], kahjuks ei ole Cercanit meie tootevalikus. Nähtud ✓ 15:06" at bounding box center [513, 262] width 601 height 45
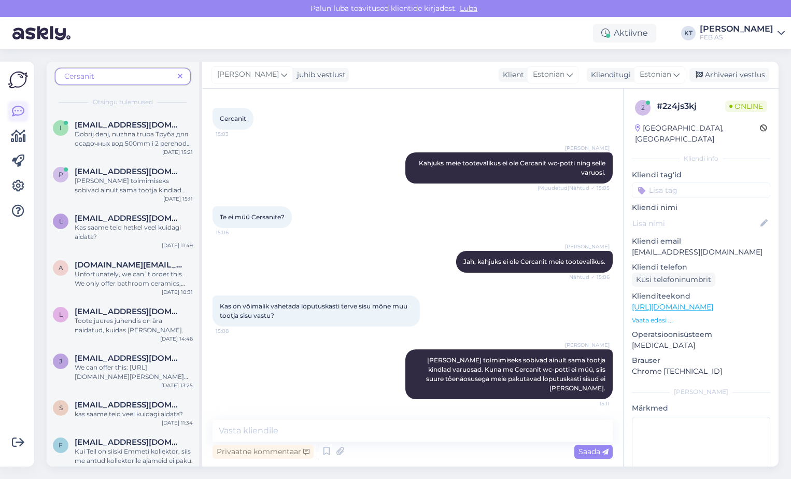
click at [13, 107] on icon at bounding box center [18, 111] width 12 height 12
click at [21, 140] on icon at bounding box center [18, 136] width 15 height 12
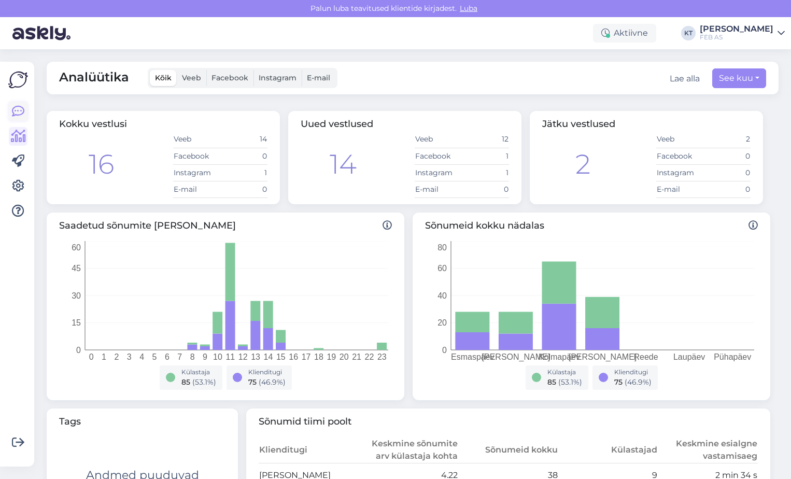
click at [17, 109] on icon at bounding box center [18, 111] width 12 height 12
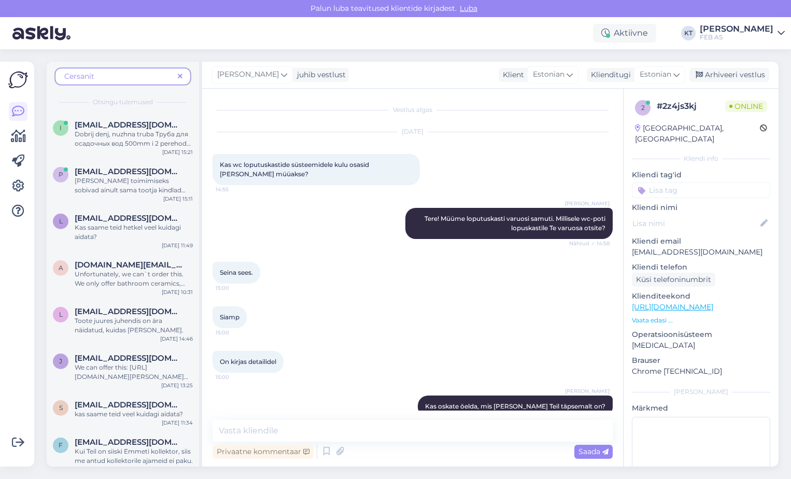
scroll to position [330, 0]
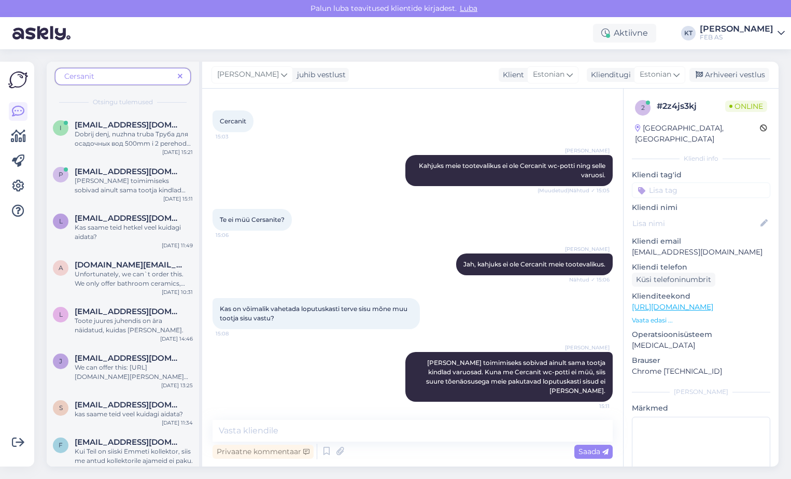
click at [188, 74] on div "Cersanit" at bounding box center [123, 76] width 136 height 17
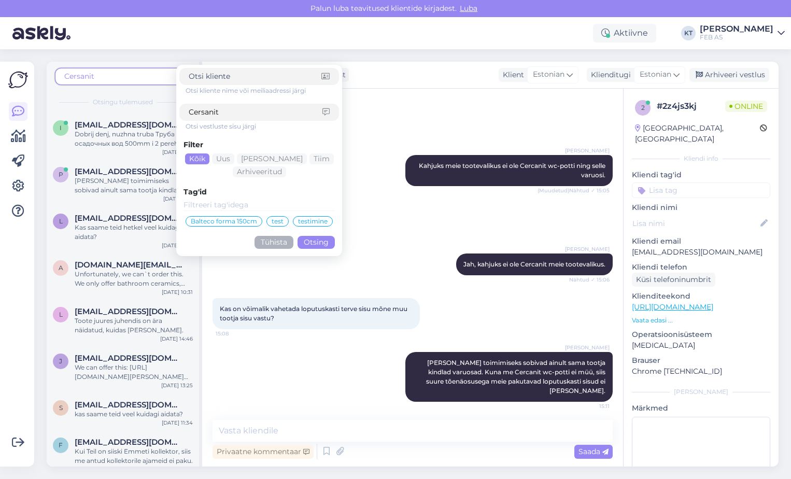
drag, startPoint x: 217, startPoint y: 104, endPoint x: 231, endPoint y: 109, distance: 14.8
click at [217, 106] on div "Cersanit" at bounding box center [259, 112] width 160 height 17
drag, startPoint x: 151, startPoint y: 118, endPoint x: 143, endPoint y: 118, distance: 8.3
click at [143, 118] on div "Cersanit Otsi kliente nime või meiliaadressi järgi Cersanit Otsi vestluste sisu…" at bounding box center [125, 264] width 156 height 405
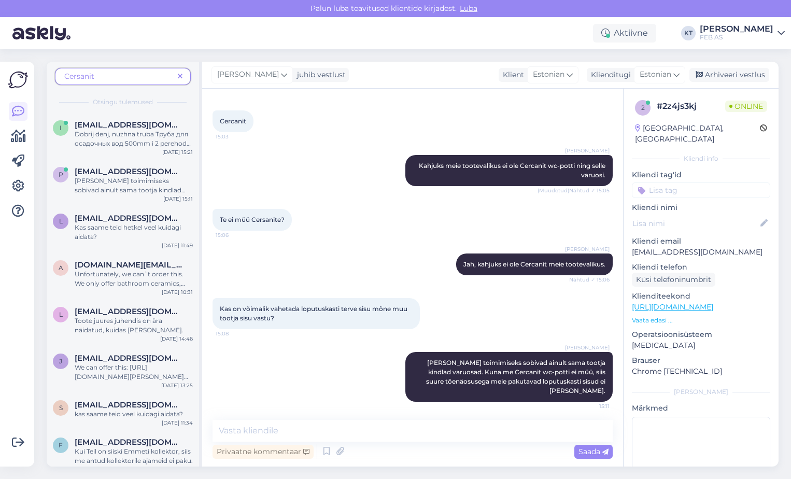
click at [132, 75] on span "Cersanit" at bounding box center [118, 76] width 109 height 11
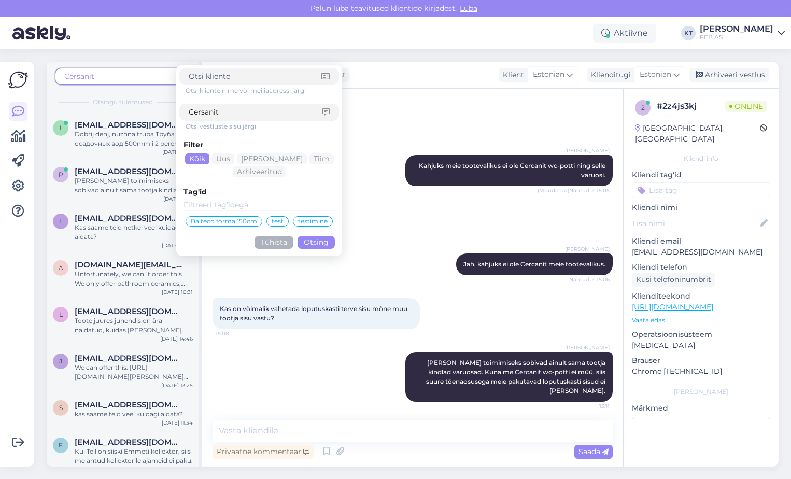
click at [223, 114] on input "Cersanit" at bounding box center [256, 112] width 134 height 11
type input "C"
click at [285, 246] on button "Tühista" at bounding box center [274, 242] width 39 height 13
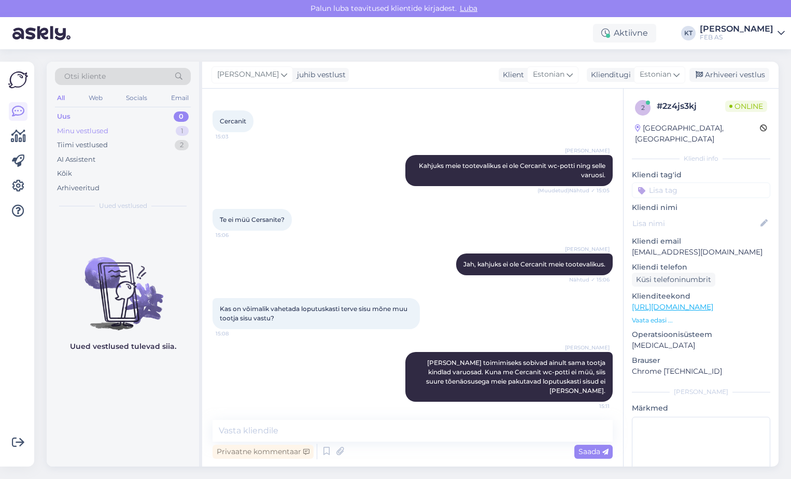
click at [126, 128] on div "Minu vestlused 1" at bounding box center [123, 131] width 136 height 15
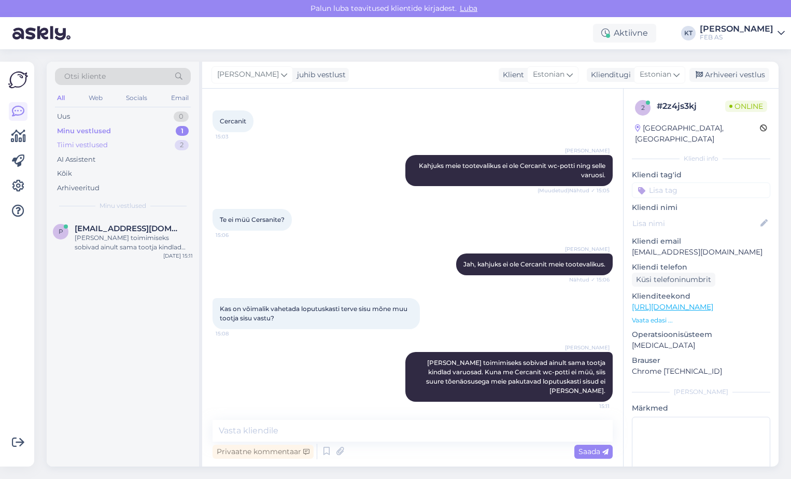
click at [113, 148] on div "Tiimi vestlused 2" at bounding box center [123, 145] width 136 height 15
click at [106, 131] on div "Minu vestlused" at bounding box center [82, 131] width 51 height 10
